Goal: Find specific page/section: Find specific page/section

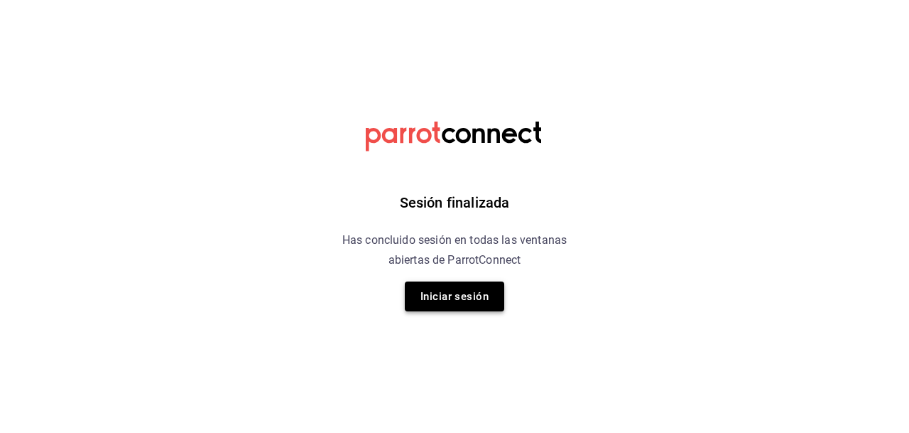
click at [453, 293] on button "Iniciar sesión" at bounding box center [454, 296] width 99 height 30
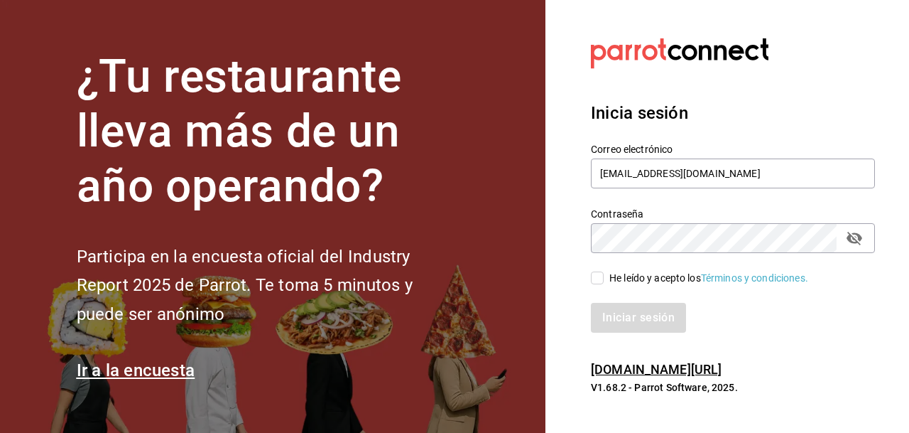
click at [598, 277] on input "He leído y acepto los Términos y condiciones." at bounding box center [597, 277] width 13 height 13
checkbox input "true"
click at [622, 316] on button "Iniciar sesión" at bounding box center [639, 318] width 97 height 30
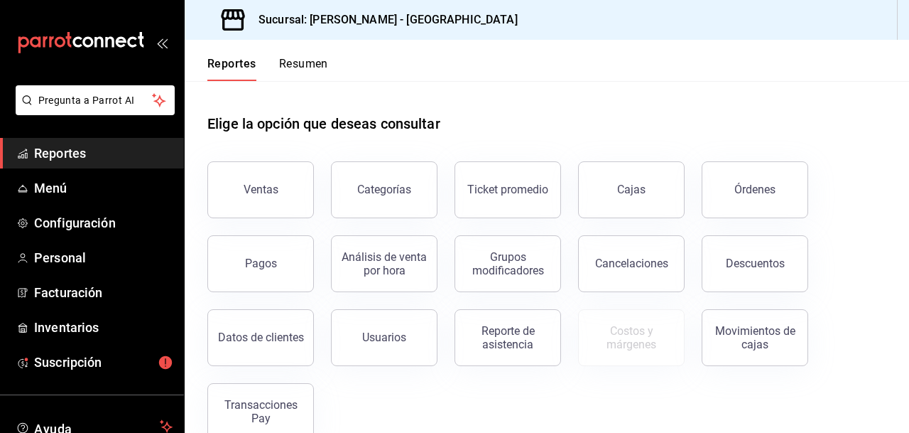
click at [59, 150] on span "Reportes" at bounding box center [103, 153] width 139 height 19
click at [759, 185] on div "Órdenes" at bounding box center [755, 189] width 41 height 13
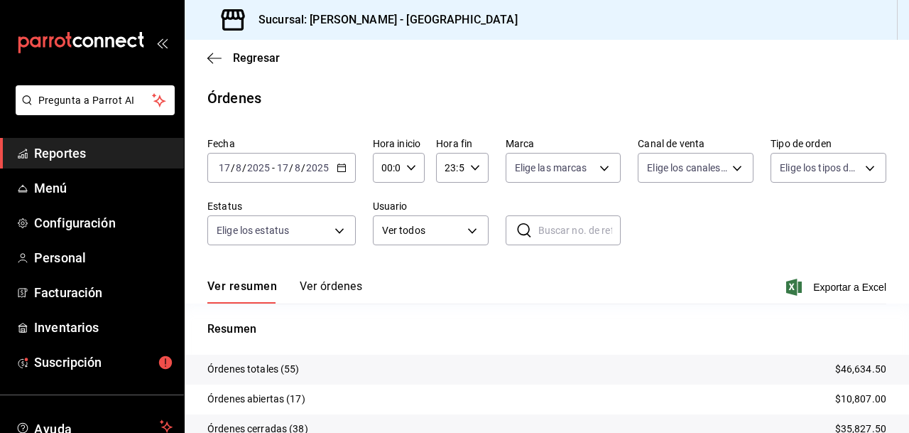
scroll to position [125, 0]
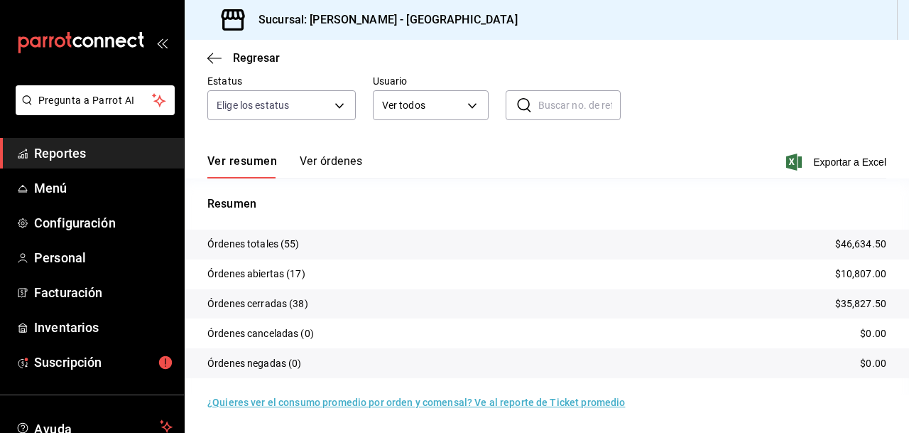
click at [58, 150] on span "Reportes" at bounding box center [103, 153] width 139 height 19
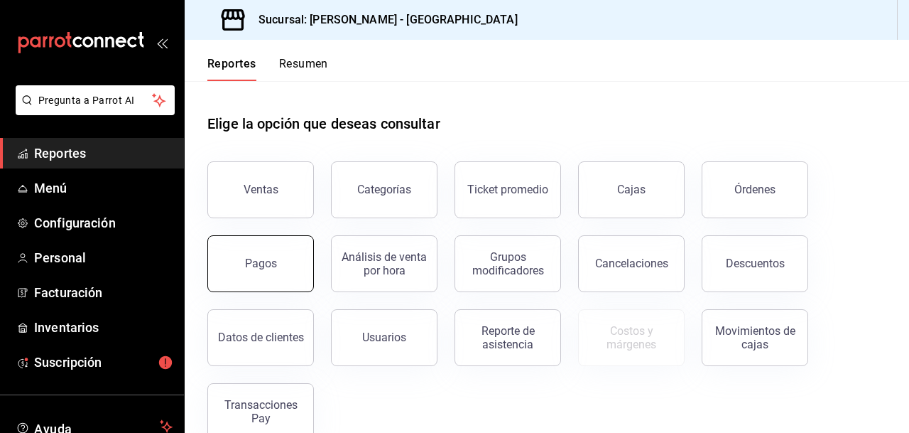
click at [257, 257] on div "Pagos" at bounding box center [261, 262] width 32 height 13
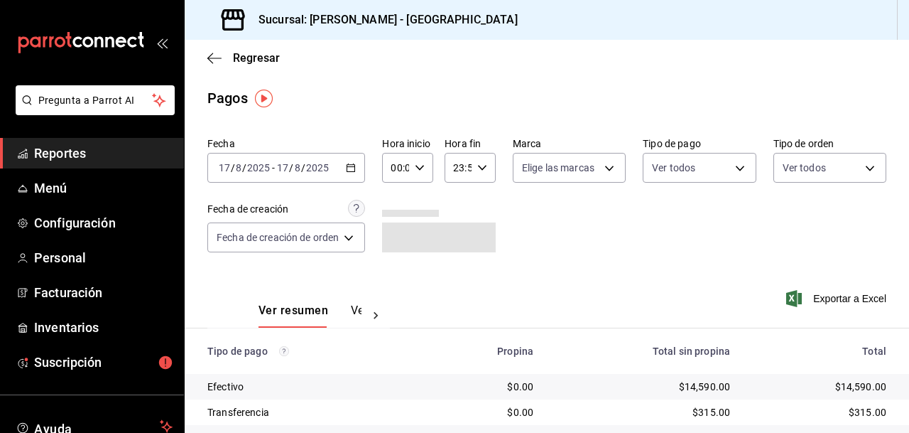
click at [354, 164] on \(Stroke\) "button" at bounding box center [351, 168] width 9 height 8
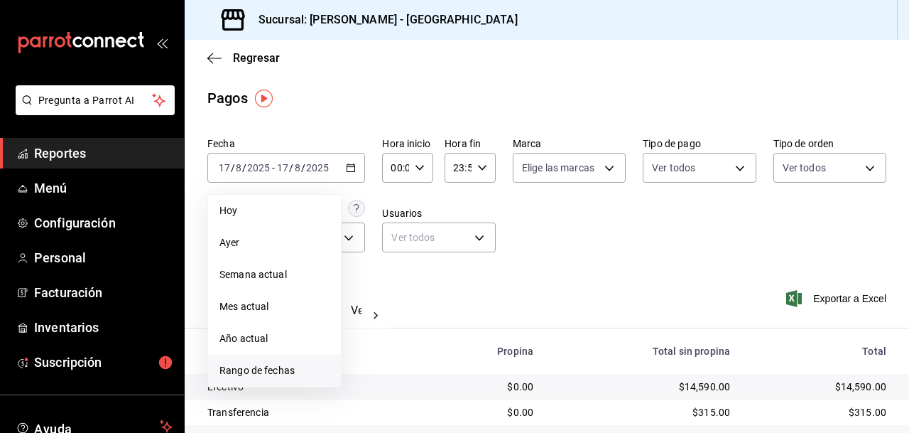
click at [271, 367] on span "Rango de fechas" at bounding box center [275, 370] width 110 height 15
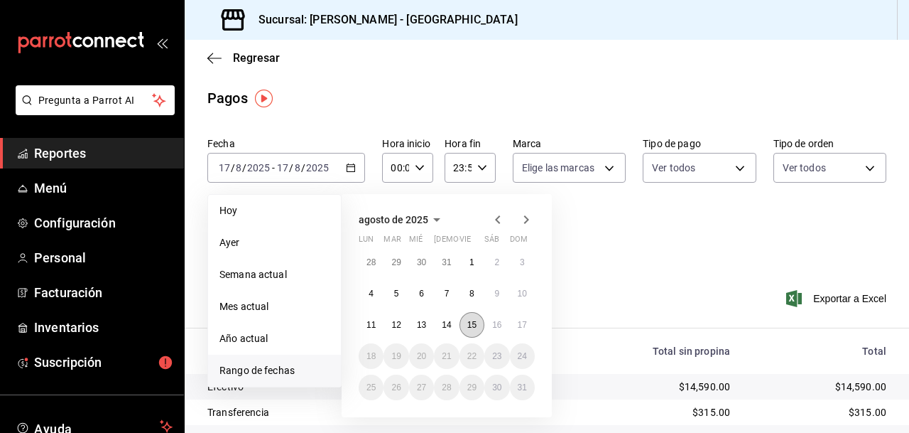
click at [471, 323] on abbr "15" at bounding box center [472, 325] width 9 height 10
click at [526, 320] on abbr "17" at bounding box center [522, 325] width 9 height 10
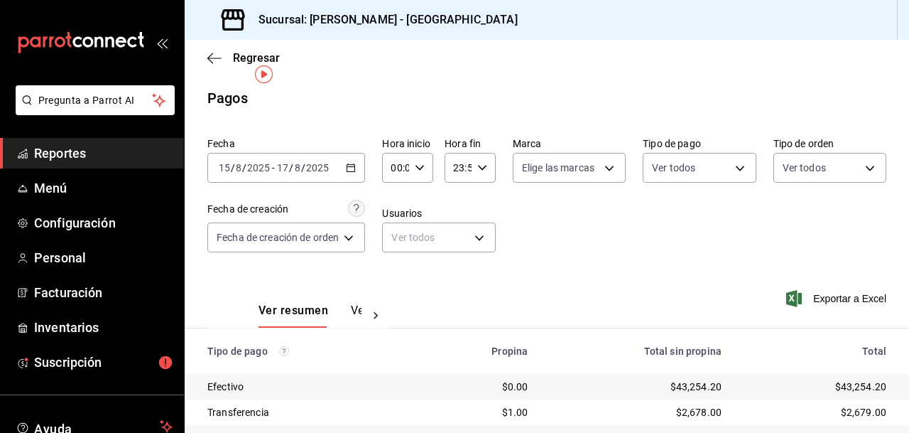
scroll to position [92, 0]
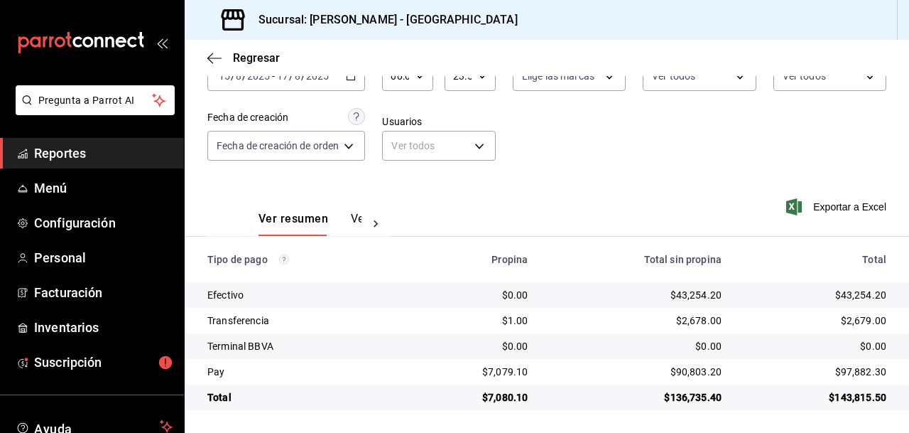
click at [60, 151] on span "Reportes" at bounding box center [103, 153] width 139 height 19
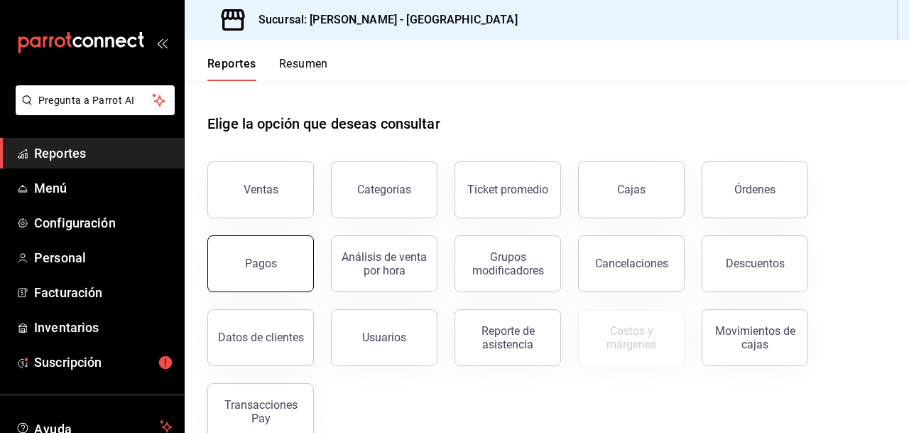
click at [262, 256] on div "Pagos" at bounding box center [261, 262] width 32 height 13
